Goal: Check status: Check status

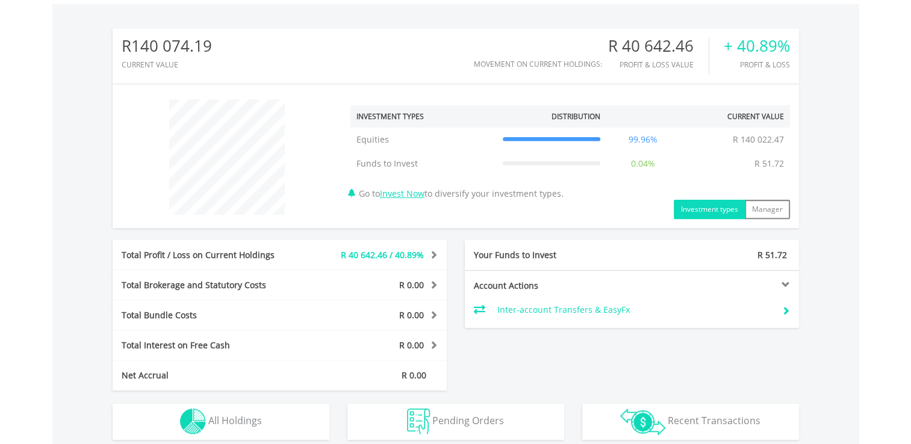
scroll to position [370, 0]
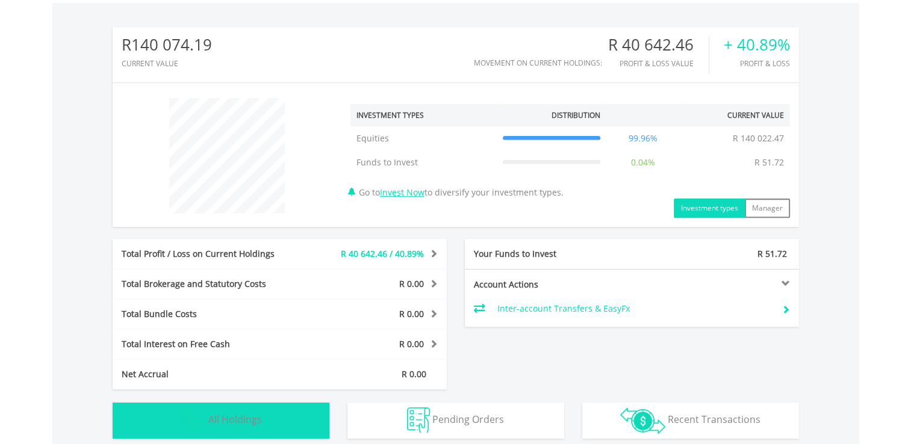
click at [323, 412] on button "Holdings All Holdings" at bounding box center [221, 421] width 217 height 36
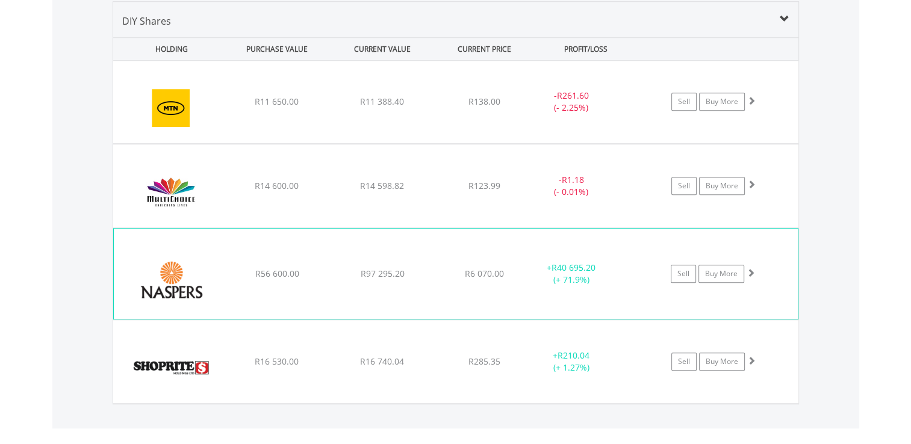
click at [314, 265] on div "﻿ Naspers Limited R56 600.00 R97 295.20 R6 070.00 + R40 695.20 (+ 71.9%) Sell B…" at bounding box center [456, 274] width 684 height 90
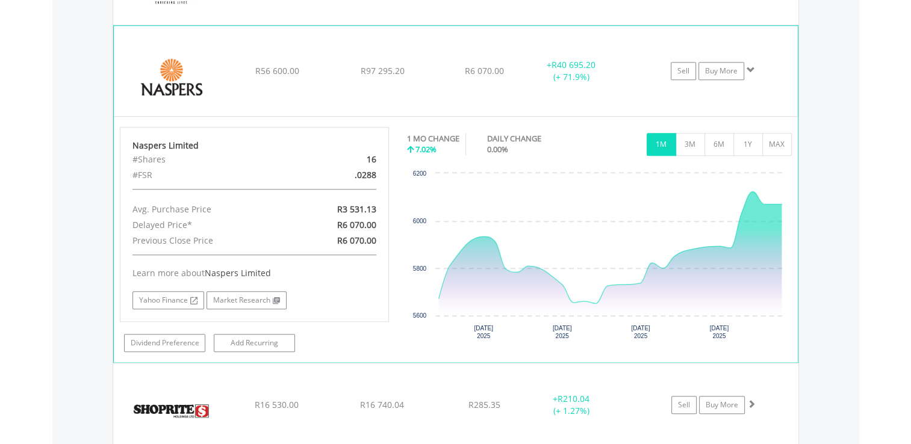
scroll to position [1046, 0]
click at [249, 61] on div "﻿ Naspers Limited R56 600.00 R97 295.20 R6 070.00 + R40 695.20 (+ 71.9%) Sell B…" at bounding box center [456, 71] width 684 height 90
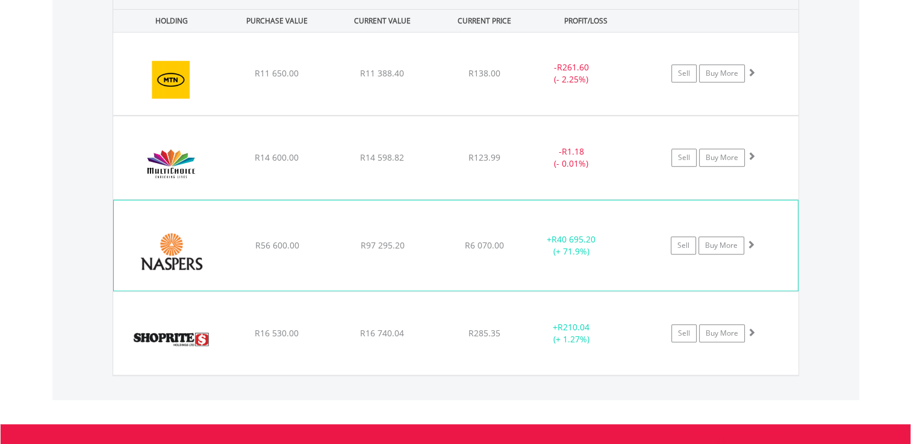
scroll to position [871, 0]
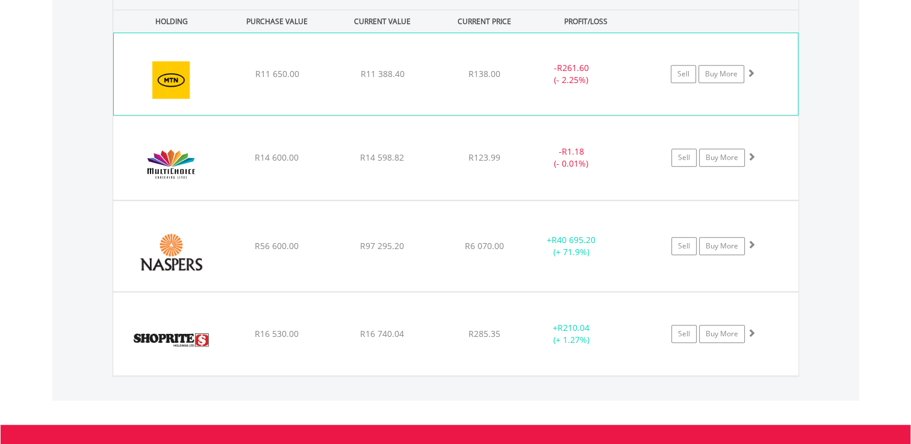
click at [294, 91] on div "﻿ MTN Group Limited R11 650.00 R11 388.40 R138.00 - R261.60 (- 2.25%) Sell Buy …" at bounding box center [456, 74] width 684 height 82
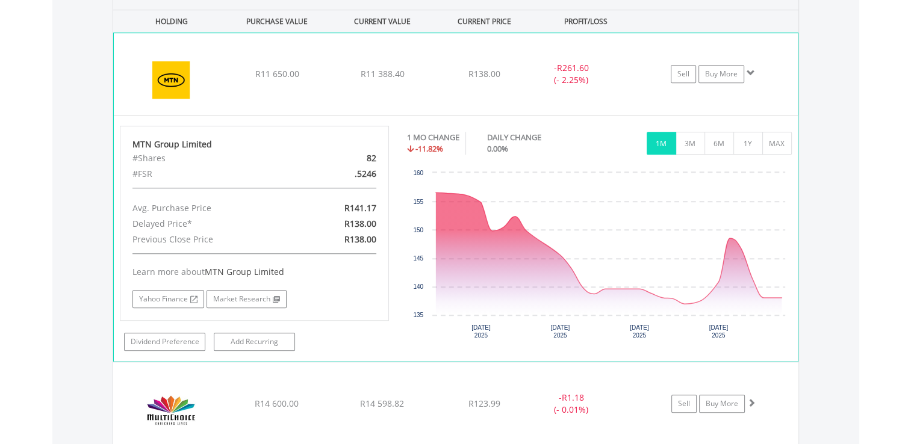
click at [318, 85] on div "﻿ MTN Group Limited R11 650.00 R11 388.40 R138.00 - R261.60 (- 2.25%) Sell Buy …" at bounding box center [456, 74] width 684 height 82
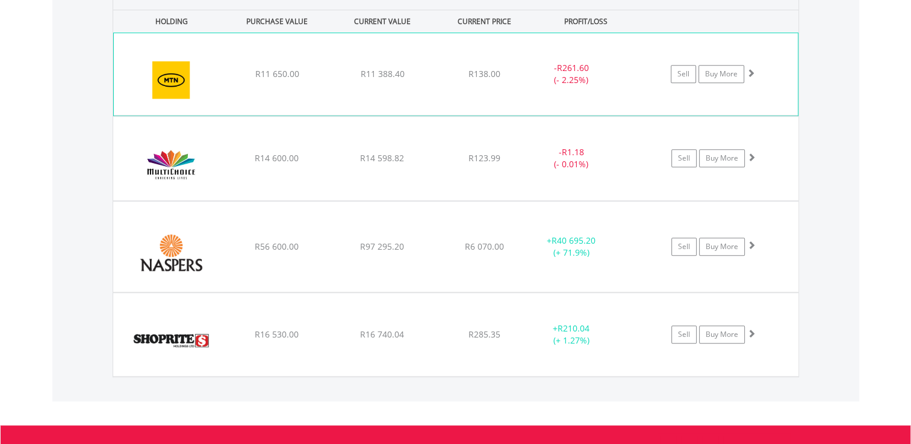
click at [318, 85] on div "﻿ MTN Group Limited R11 650.00 R11 388.40 R138.00 - R261.60 (- 2.25%) Sell Buy …" at bounding box center [456, 74] width 684 height 82
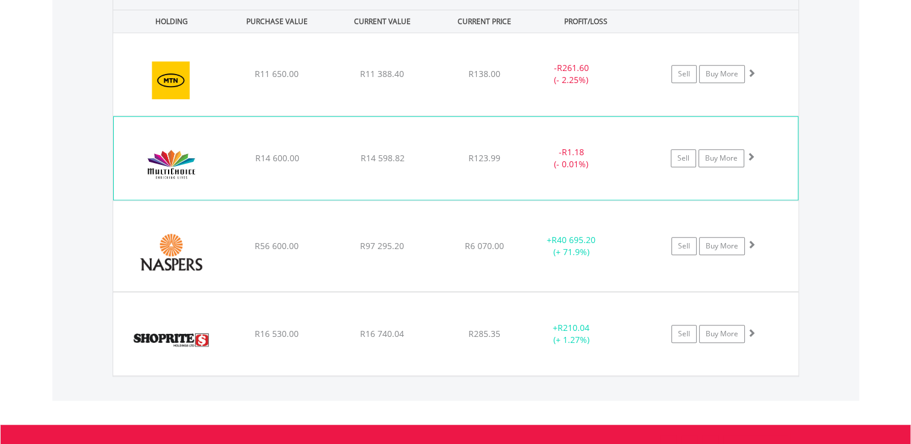
click at [312, 134] on div "﻿ MultiChoice Group Limited R14 600.00 R14 598.82 R123.99 - R1.18 (- 0.01%) Sel…" at bounding box center [456, 158] width 684 height 83
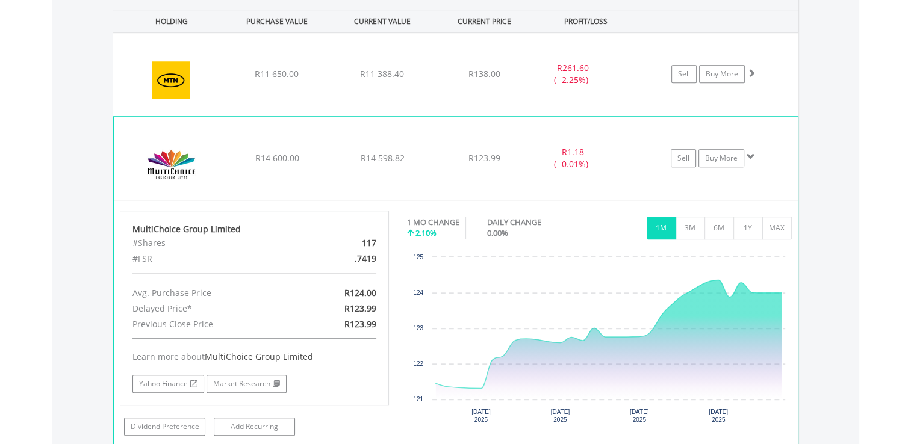
click at [260, 180] on div "﻿ MultiChoice Group Limited R14 600.00 R14 598.82 R123.99 - R1.18 (- 0.01%) Sel…" at bounding box center [456, 158] width 684 height 83
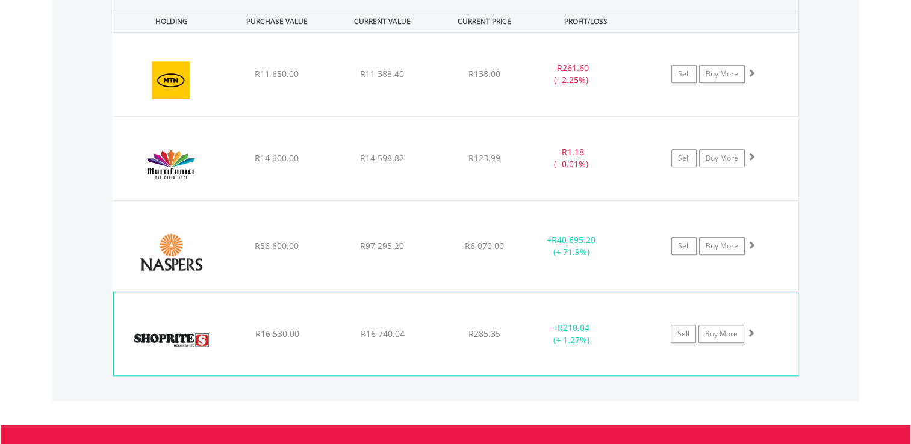
click at [274, 306] on div "﻿ Shoprite Holdings Limited R16 530.00 R16 740.04 R285.35 + R210.04 (+ 1.27%) S…" at bounding box center [456, 334] width 684 height 83
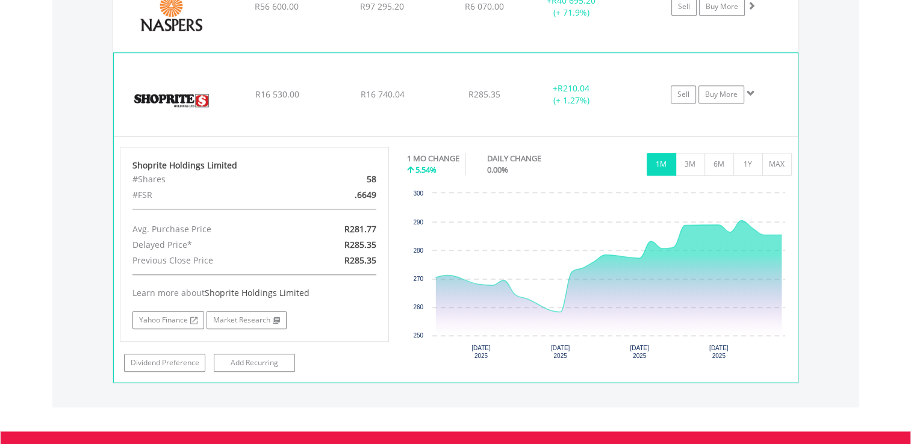
scroll to position [932, 0]
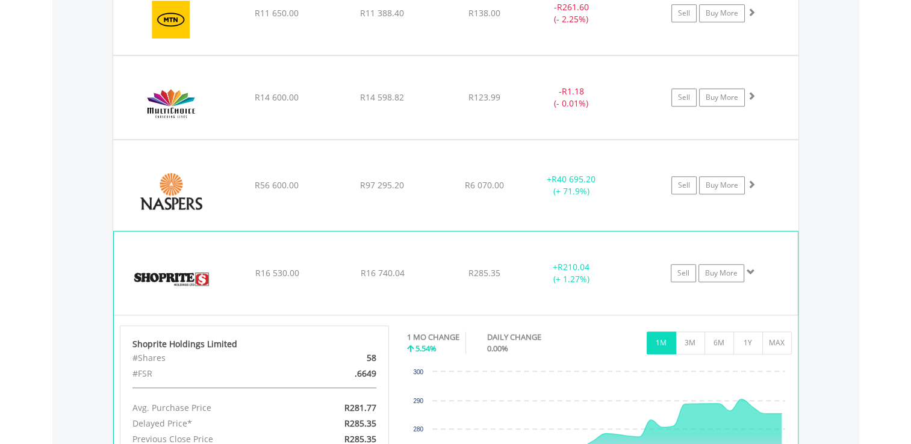
click at [303, 281] on div "﻿ Shoprite Holdings Limited R16 530.00 R16 740.04 R285.35 + R210.04 (+ 1.27%) S…" at bounding box center [456, 273] width 684 height 83
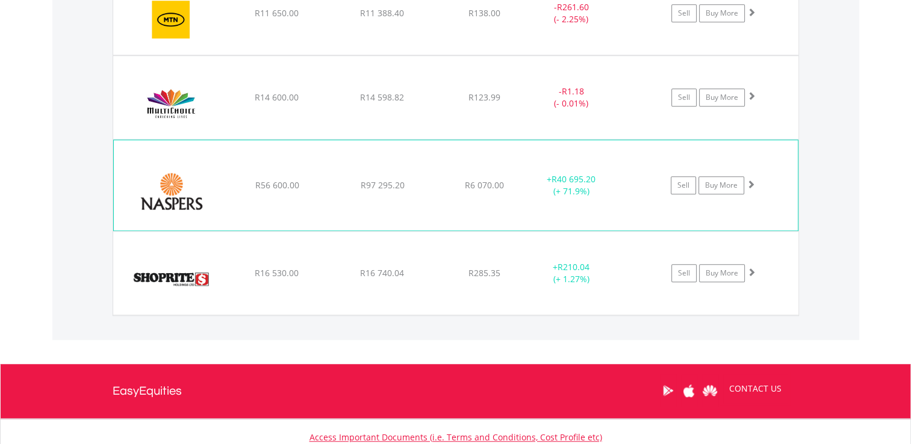
click at [277, 193] on div "﻿ Naspers Limited R56 600.00 R97 295.20 R6 070.00 + R40 695.20 (+ 71.9%) Sell B…" at bounding box center [456, 185] width 684 height 90
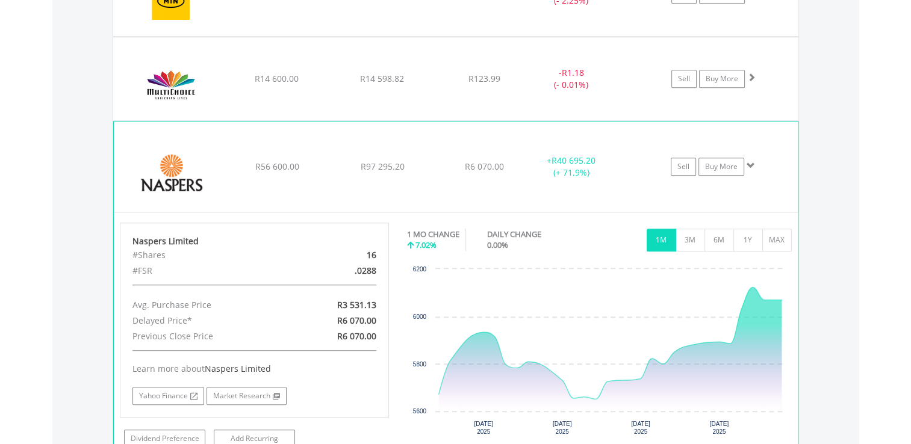
scroll to position [951, 0]
click at [496, 179] on div "﻿ Naspers Limited R56 600.00 R97 295.20 R6 070.00 + R40 695.20 (+ 71.9%) Sell B…" at bounding box center [456, 166] width 684 height 90
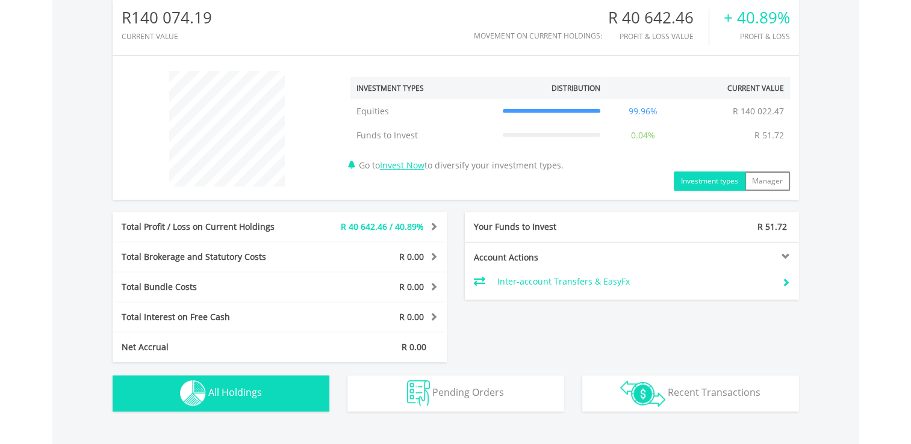
scroll to position [397, 0]
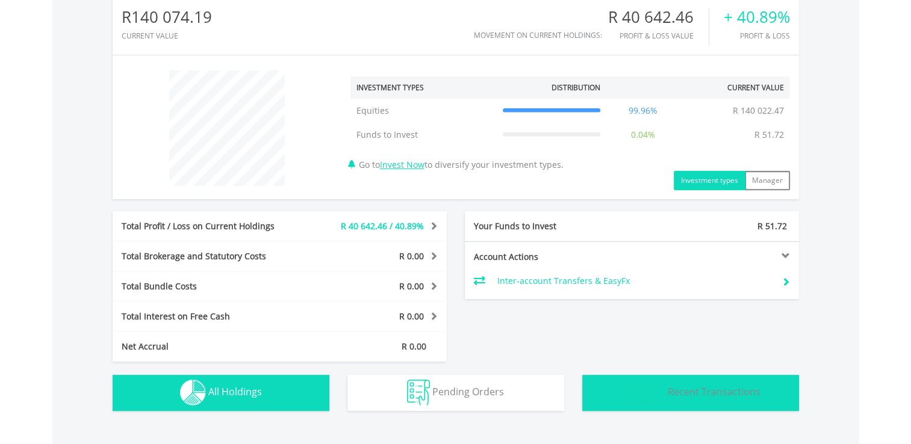
click at [660, 402] on img "button" at bounding box center [642, 393] width 45 height 26
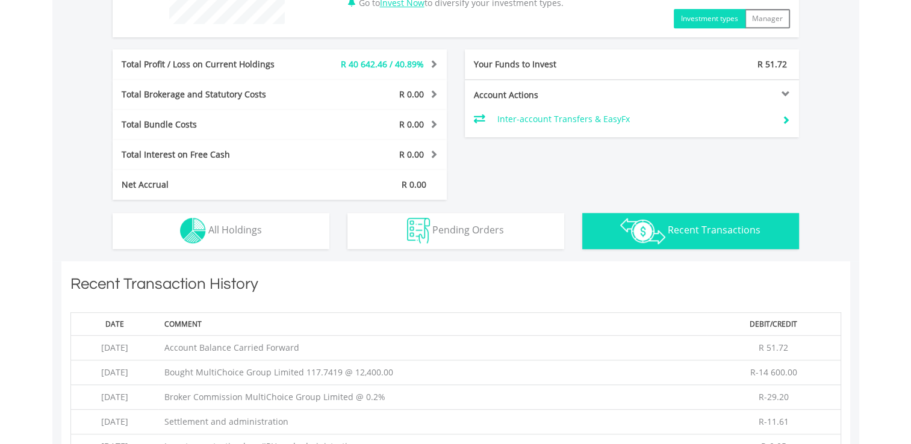
scroll to position [559, 0]
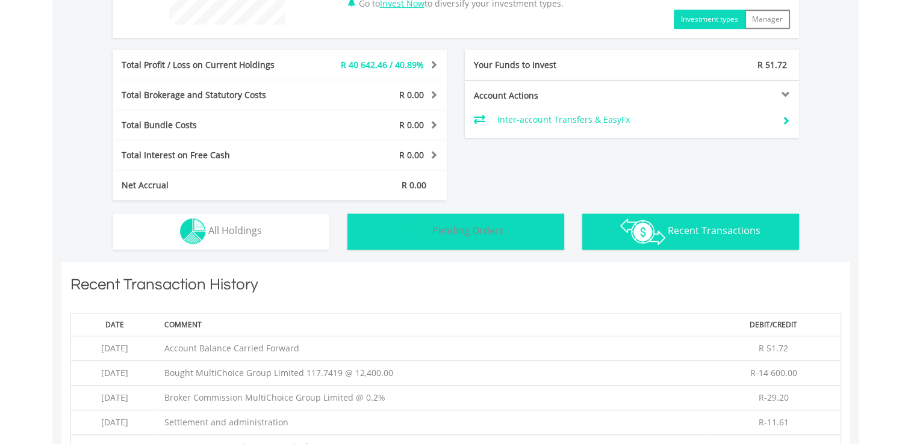
click at [453, 220] on button "Pending Orders Pending Orders" at bounding box center [455, 232] width 217 height 36
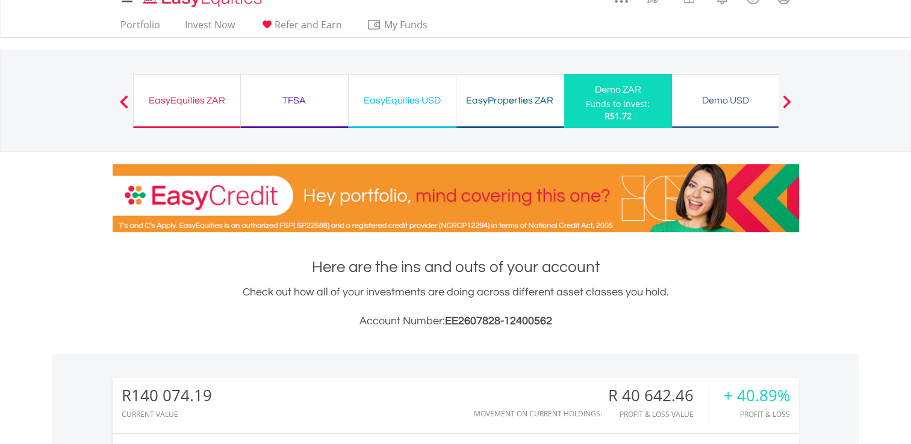
scroll to position [0, 0]
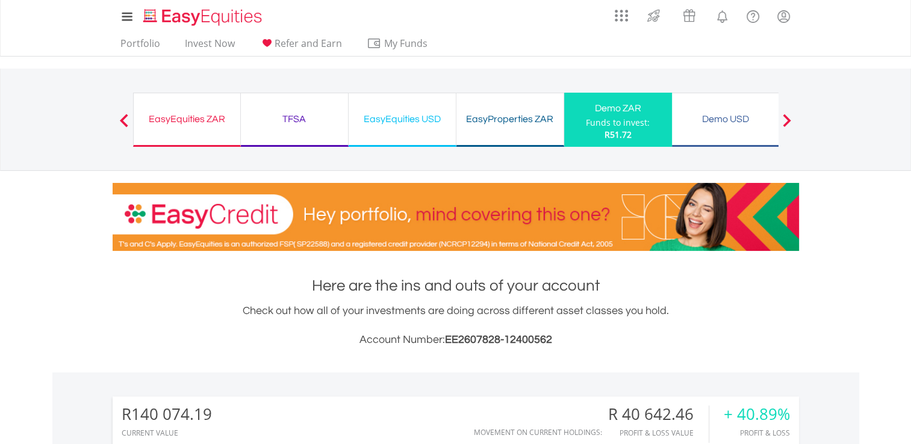
click at [142, 126] on div "EasyEquities ZAR" at bounding box center [187, 119] width 92 height 17
click at [216, 130] on div "EasyEquities ZAR Funds to invest: R51.72" at bounding box center [187, 120] width 108 height 54
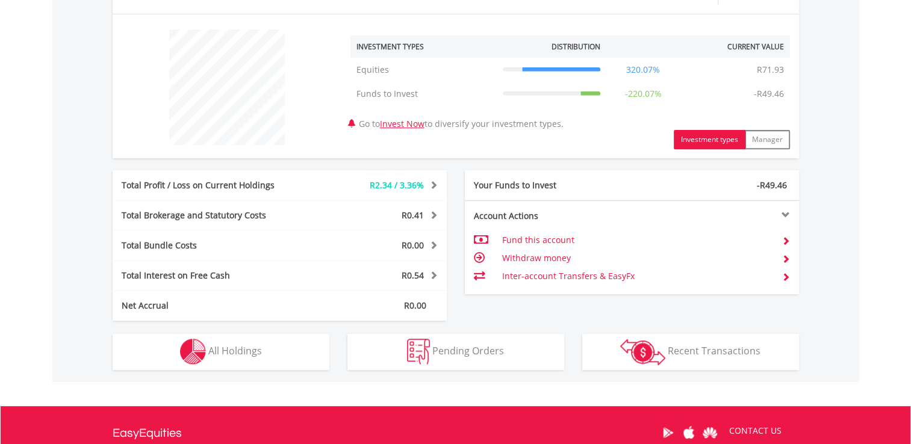
scroll to position [441, 0]
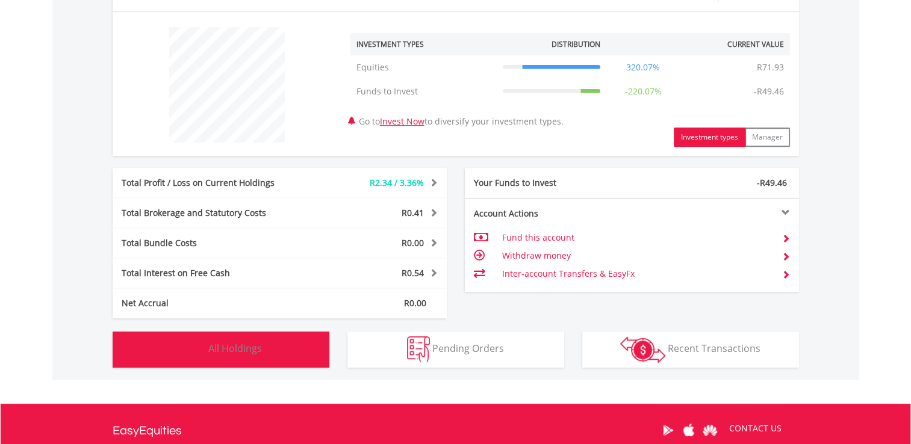
click at [253, 336] on button "Holdings All Holdings" at bounding box center [221, 350] width 217 height 36
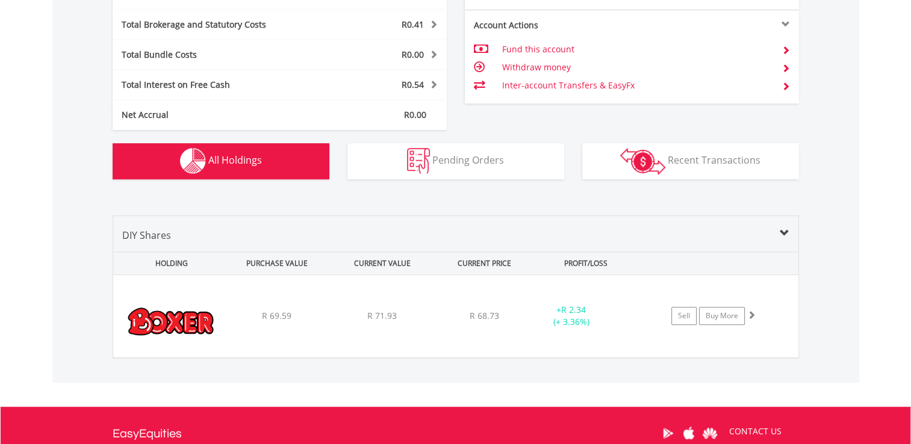
scroll to position [627, 0]
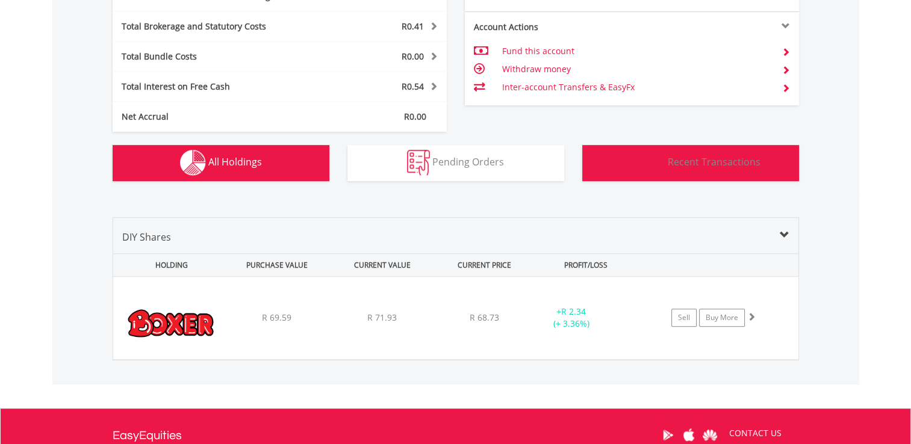
click at [732, 169] on button "Transactions Recent Transactions" at bounding box center [690, 163] width 217 height 36
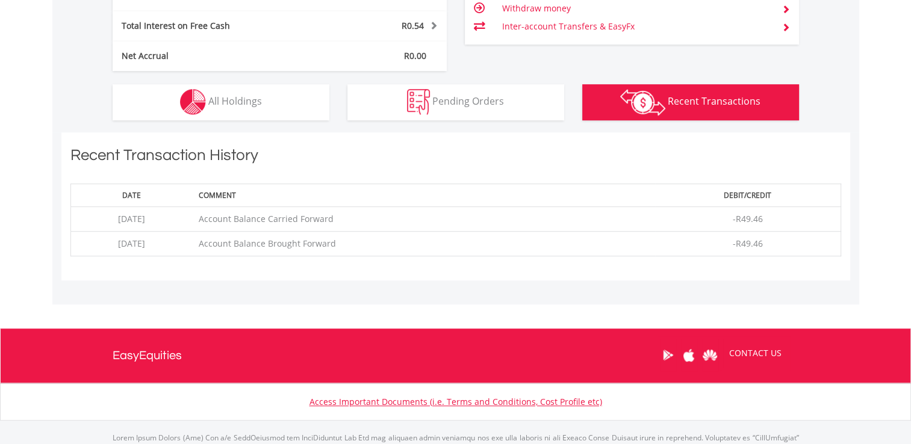
scroll to position [686, 0]
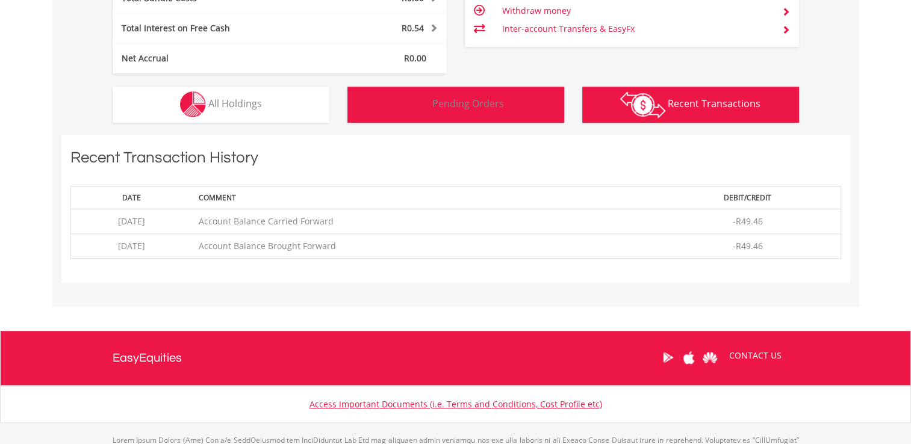
click at [434, 112] on button "Pending Orders Pending Orders" at bounding box center [455, 105] width 217 height 36
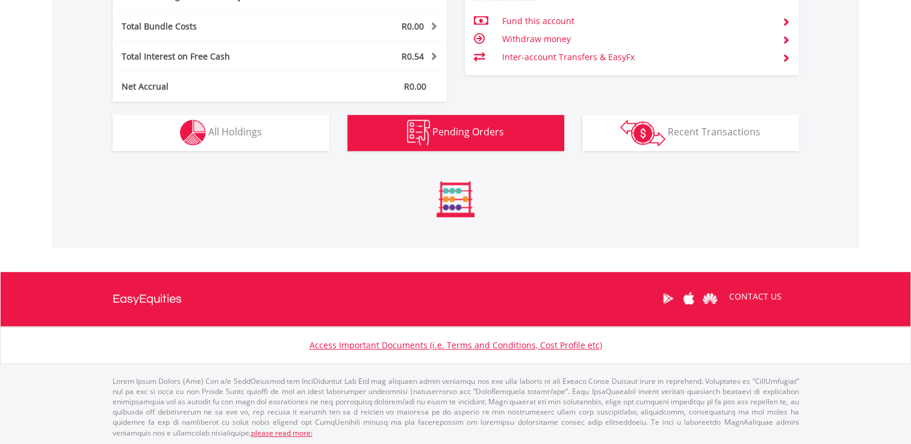
scroll to position [639, 0]
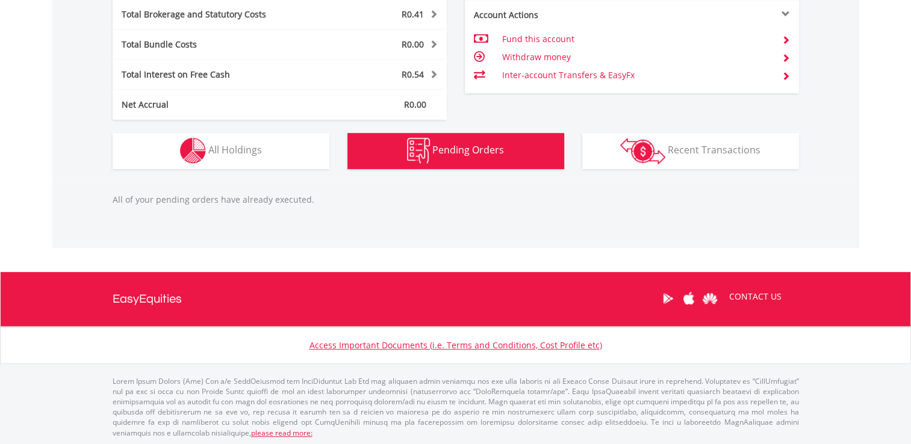
click at [453, 137] on button "Pending Orders Pending Orders" at bounding box center [455, 151] width 217 height 36
click at [786, 38] on span at bounding box center [786, 40] width 8 height 8
